Goal: Task Accomplishment & Management: Use online tool/utility

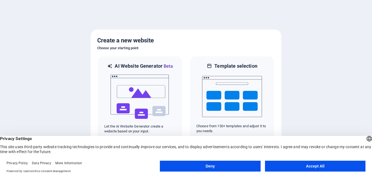
click at [278, 163] on button "Accept All" at bounding box center [315, 166] width 101 height 11
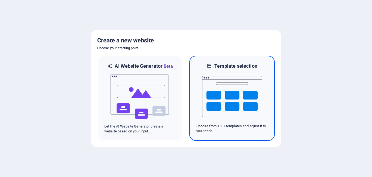
click at [222, 96] on img at bounding box center [232, 96] width 60 height 54
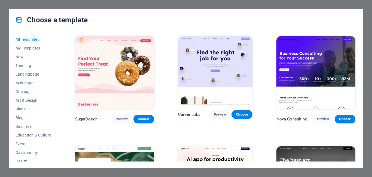
drag, startPoint x: 57, startPoint y: 101, endPoint x: 59, endPoint y: 117, distance: 15.6
click at [59, 117] on div "All Templates My Templates New Trending Landingpage Multipager Onepager Art & D…" at bounding box center [186, 100] width 354 height 138
click at [27, 46] on span "My Templates" at bounding box center [34, 48] width 36 height 4
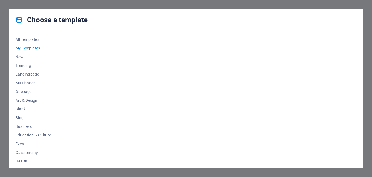
drag, startPoint x: 57, startPoint y: 83, endPoint x: 57, endPoint y: 128, distance: 45.0
click at [57, 128] on div "All Templates My Templates New Trending Landingpage Multipager Onepager Art & D…" at bounding box center [37, 98] width 42 height 127
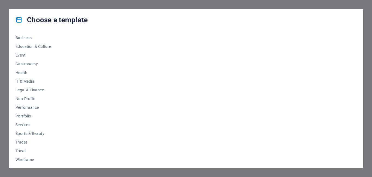
scroll to position [91, 0]
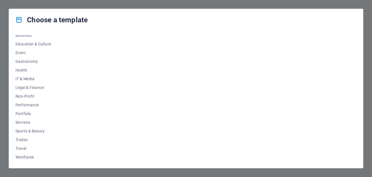
drag, startPoint x: 57, startPoint y: 150, endPoint x: 59, endPoint y: 162, distance: 11.9
click at [59, 162] on div "All Templates My Templates New Trending Landingpage Multipager Onepager Art & D…" at bounding box center [186, 100] width 354 height 138
drag, startPoint x: 60, startPoint y: 108, endPoint x: 60, endPoint y: 78, distance: 29.7
click at [60, 78] on div "All Templates My Templates New Trending Landingpage Multipager Onepager Art & D…" at bounding box center [186, 100] width 354 height 138
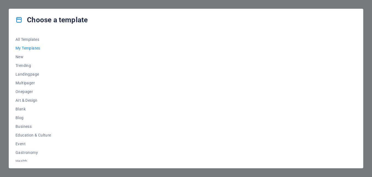
click at [213, 123] on div at bounding box center [215, 98] width 283 height 127
click at [28, 56] on span "New" at bounding box center [34, 57] width 36 height 4
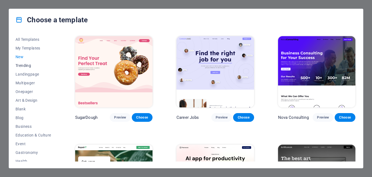
click at [25, 63] on button "Trending" at bounding box center [34, 65] width 36 height 9
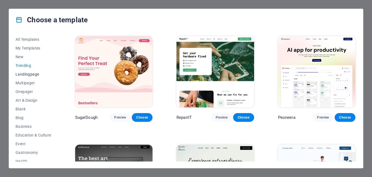
click at [37, 76] on span "Landingpage" at bounding box center [34, 74] width 36 height 4
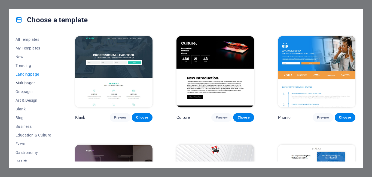
click at [22, 82] on span "Multipager" at bounding box center [34, 83] width 36 height 4
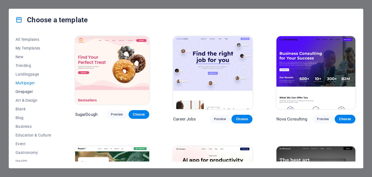
click at [30, 91] on span "Onepager" at bounding box center [34, 92] width 36 height 4
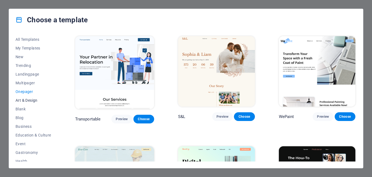
click at [25, 96] on button "Art & Design" at bounding box center [34, 100] width 36 height 9
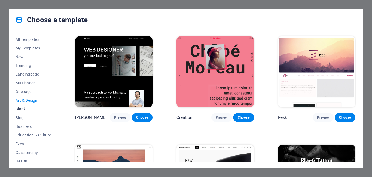
click at [23, 108] on span "Blank" at bounding box center [34, 109] width 36 height 4
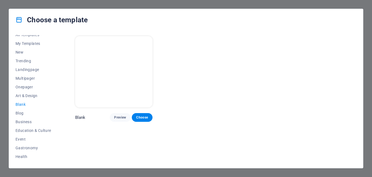
scroll to position [11, 0]
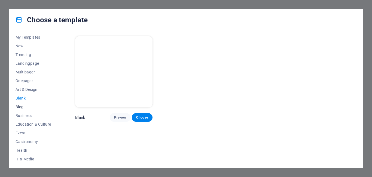
click at [26, 107] on span "Blog" at bounding box center [34, 107] width 36 height 4
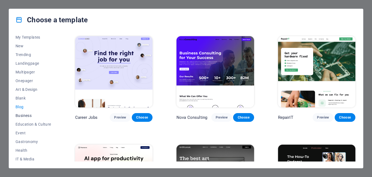
click at [33, 114] on span "Business" at bounding box center [34, 116] width 36 height 4
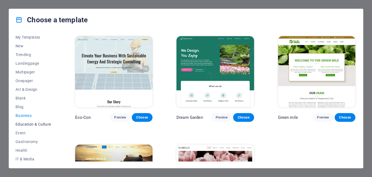
click at [28, 121] on button "Education & Culture" at bounding box center [34, 124] width 36 height 9
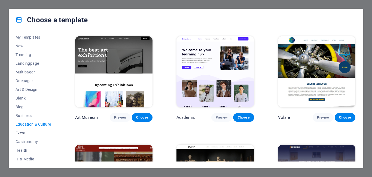
click at [27, 133] on span "Event" at bounding box center [34, 133] width 36 height 4
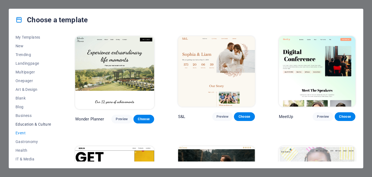
click at [43, 125] on span "Education & Culture" at bounding box center [34, 124] width 36 height 4
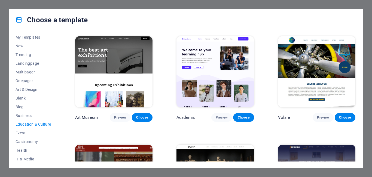
drag, startPoint x: 59, startPoint y: 112, endPoint x: 59, endPoint y: 116, distance: 4.6
click at [59, 116] on div "All Templates My Templates New Trending Landingpage Multipager Onepager Art & D…" at bounding box center [186, 100] width 354 height 138
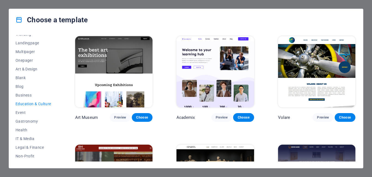
scroll to position [33, 0]
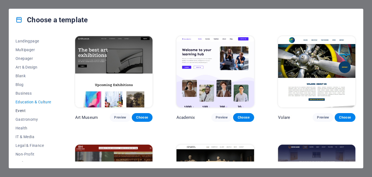
click at [24, 113] on span "Event" at bounding box center [34, 111] width 36 height 4
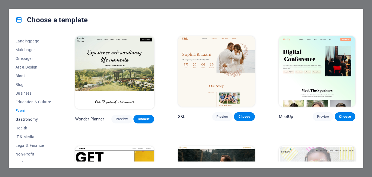
click at [27, 120] on span "Gastronomy" at bounding box center [34, 119] width 36 height 4
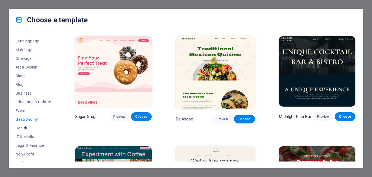
click at [27, 125] on button "Health" at bounding box center [34, 128] width 36 height 9
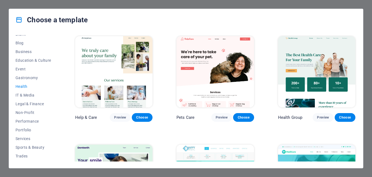
scroll to position [79, 0]
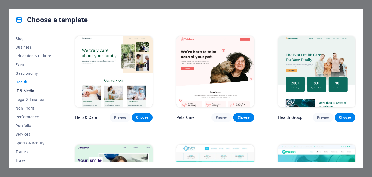
click at [29, 87] on button "IT & Media" at bounding box center [34, 91] width 36 height 9
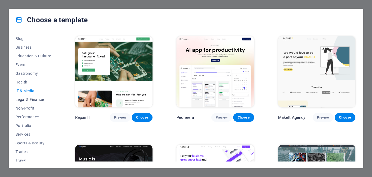
click at [35, 99] on span "Legal & Finance" at bounding box center [34, 100] width 36 height 4
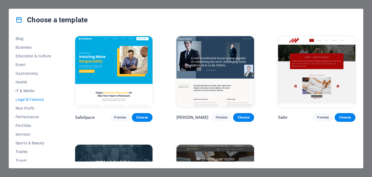
scroll to position [91, 0]
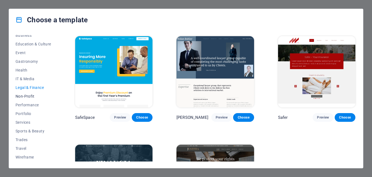
click at [27, 98] on span "Non-Profit" at bounding box center [34, 96] width 36 height 4
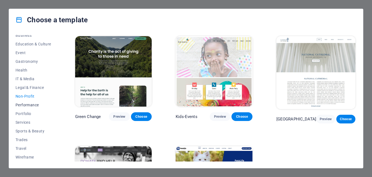
click at [30, 103] on span "Performance" at bounding box center [34, 105] width 36 height 4
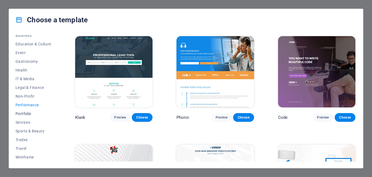
click at [29, 112] on span "Portfolio" at bounding box center [34, 114] width 36 height 4
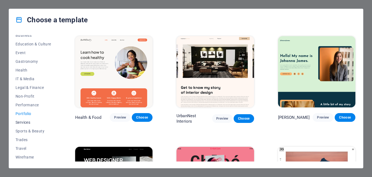
click at [18, 124] on span "Services" at bounding box center [34, 122] width 36 height 4
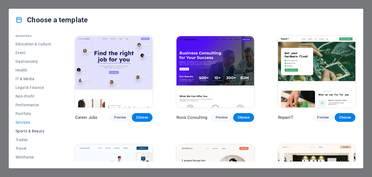
click at [23, 131] on span "Sports & Beauty" at bounding box center [34, 131] width 36 height 4
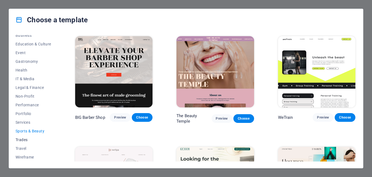
click at [24, 138] on span "Trades" at bounding box center [34, 140] width 36 height 4
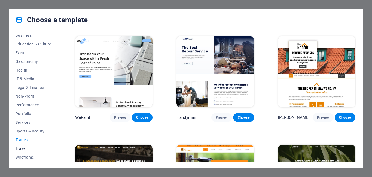
click at [33, 149] on span "Travel" at bounding box center [34, 149] width 36 height 4
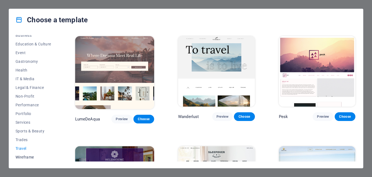
click at [31, 157] on span "Wireframe" at bounding box center [34, 157] width 36 height 4
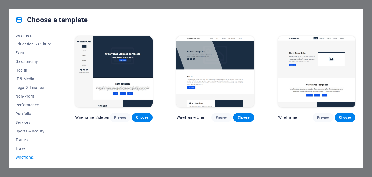
scroll to position [24, 0]
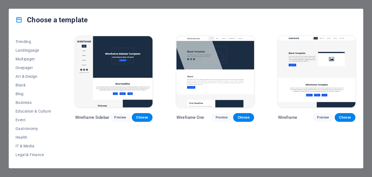
drag, startPoint x: 57, startPoint y: 80, endPoint x: 57, endPoint y: 65, distance: 14.2
click at [57, 65] on div "All Templates My Templates New Trending Landingpage Multipager Onepager Art & D…" at bounding box center [37, 98] width 42 height 127
click at [0, 27] on div "Choose a template All Templates My Templates New Trending Landingpage Multipage…" at bounding box center [186, 88] width 372 height 177
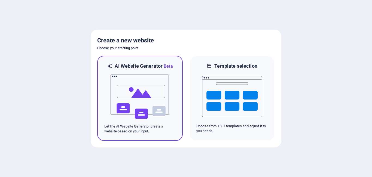
click at [173, 94] on div at bounding box center [139, 97] width 71 height 54
click at [173, 123] on div at bounding box center [139, 97] width 71 height 54
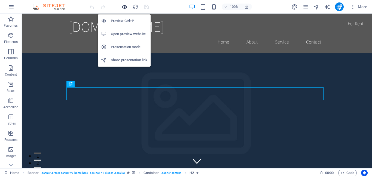
click at [123, 9] on icon "button" at bounding box center [125, 7] width 6 height 6
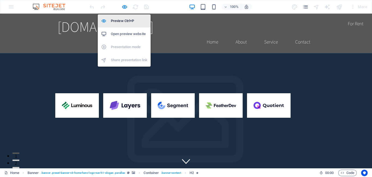
drag, startPoint x: 122, startPoint y: 20, endPoint x: 134, endPoint y: 41, distance: 24.1
click at [122, 20] on h6 "Preview Ctrl+P" at bounding box center [129, 21] width 37 height 7
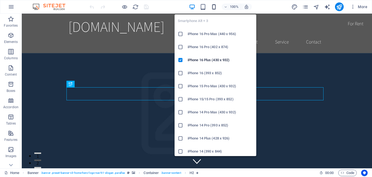
click at [216, 7] on icon "button" at bounding box center [214, 7] width 6 height 6
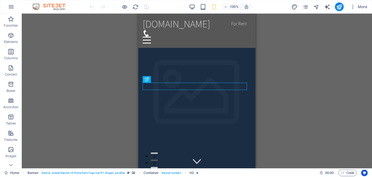
click at [90, 75] on div "Drag here to replace the existing content. Press “Ctrl” if you want to create a…" at bounding box center [197, 91] width 350 height 155
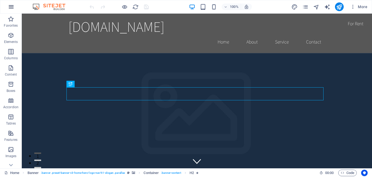
click at [11, 6] on icon "button" at bounding box center [11, 7] width 7 height 7
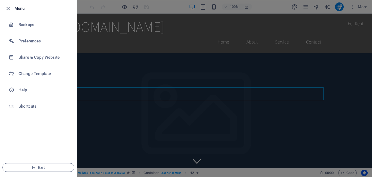
click at [8, 9] on icon "button" at bounding box center [8, 8] width 6 height 6
